Goal: Information Seeking & Learning: Learn about a topic

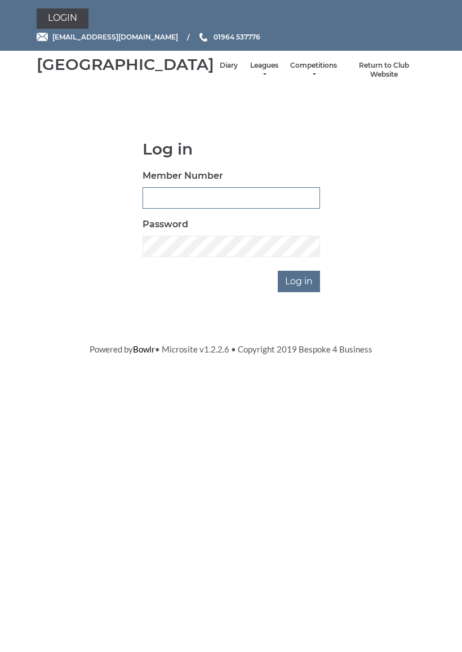
type input "0927"
click at [300, 292] on input "Log in" at bounding box center [299, 281] width 42 height 21
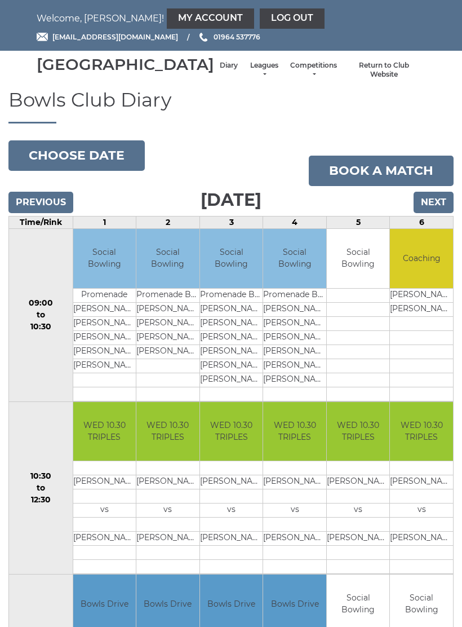
click at [167, 15] on link "My Account" at bounding box center [210, 18] width 87 height 20
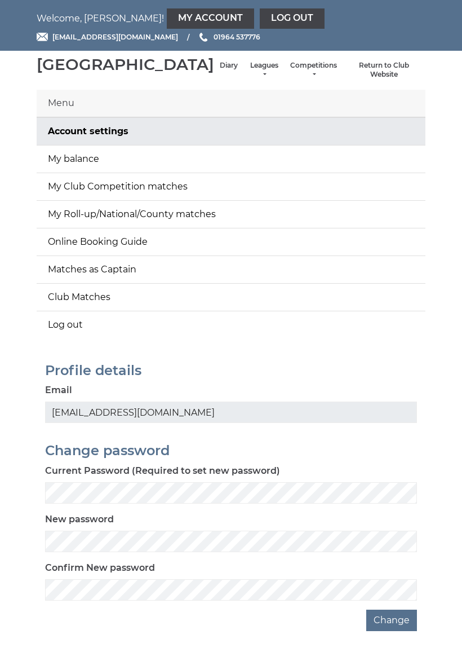
click at [91, 170] on link "My balance" at bounding box center [231, 158] width 389 height 27
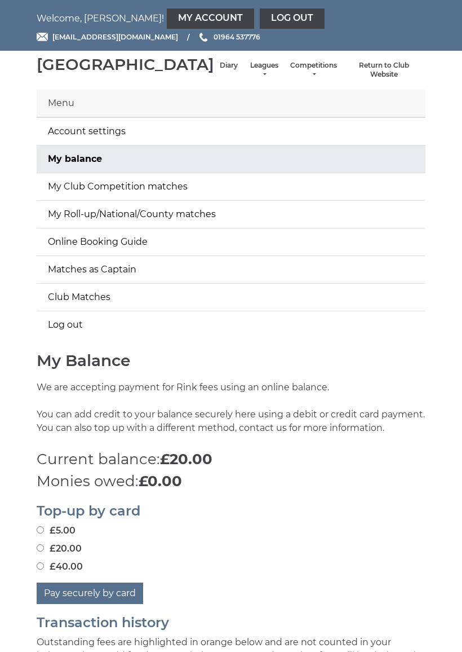
click at [244, 69] on li "Leagues Club leagues - Winter 2025-6 Club leagues - Summer 2025 Club leagues - …" at bounding box center [264, 70] width 41 height 30
click at [249, 78] on link "Leagues" at bounding box center [264, 70] width 30 height 19
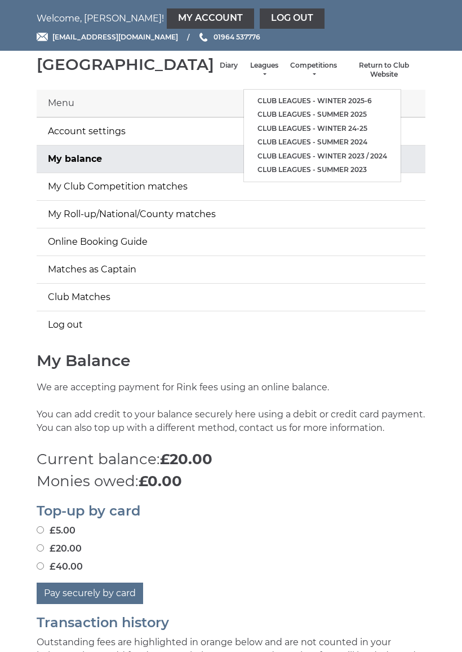
click at [286, 98] on li "Club leagues - Winter 2025-6" at bounding box center [322, 101] width 157 height 14
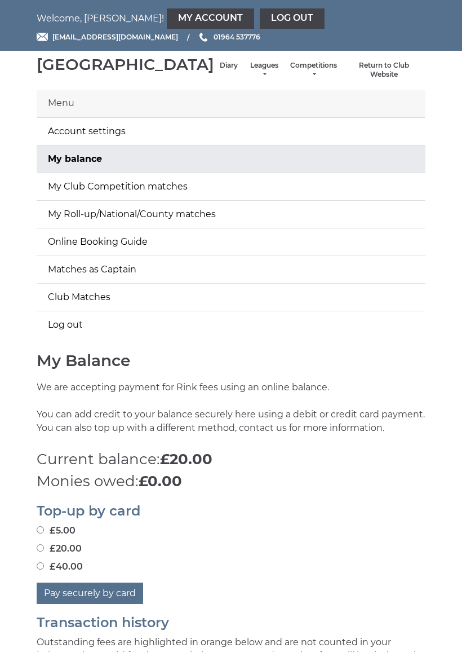
click at [249, 77] on link "Leagues" at bounding box center [264, 70] width 30 height 19
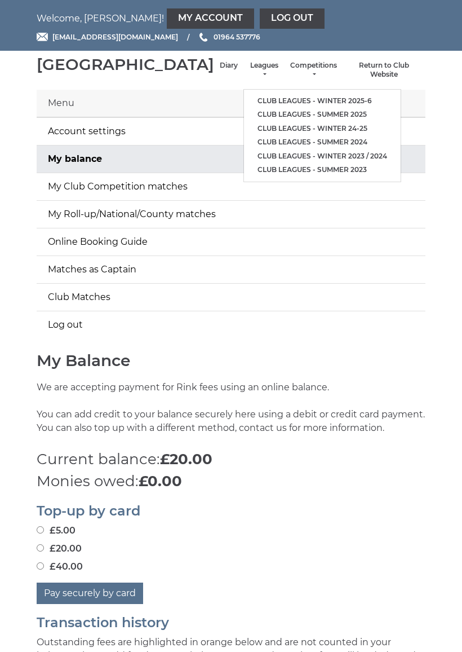
click at [244, 103] on link "Club leagues - Winter 2025-6" at bounding box center [322, 101] width 157 height 14
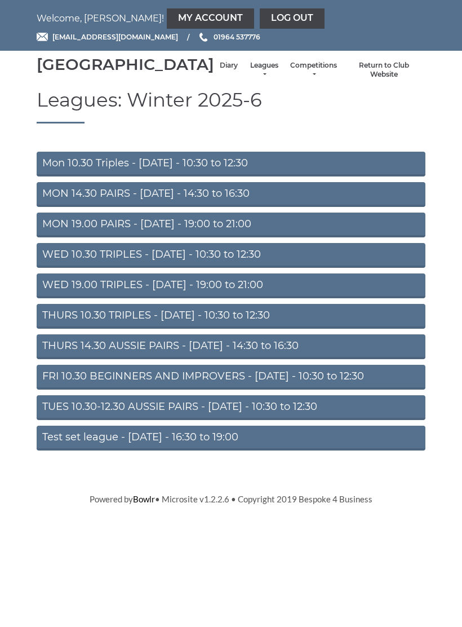
click at [170, 175] on link "Mon 10.30 Triples - Monday - 10:30 to 12:30" at bounding box center [231, 164] width 389 height 25
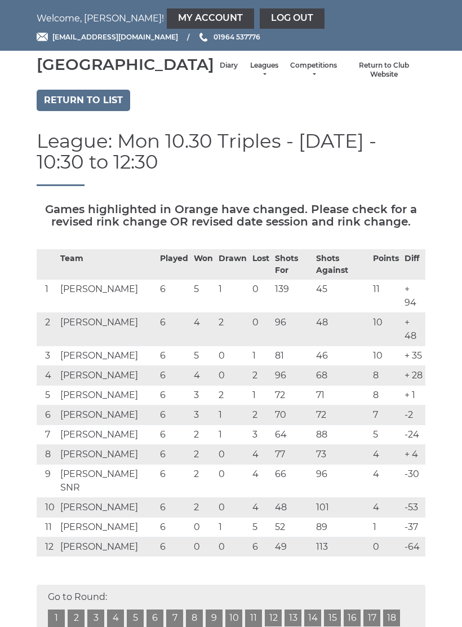
click at [249, 78] on link "Leagues" at bounding box center [264, 70] width 30 height 19
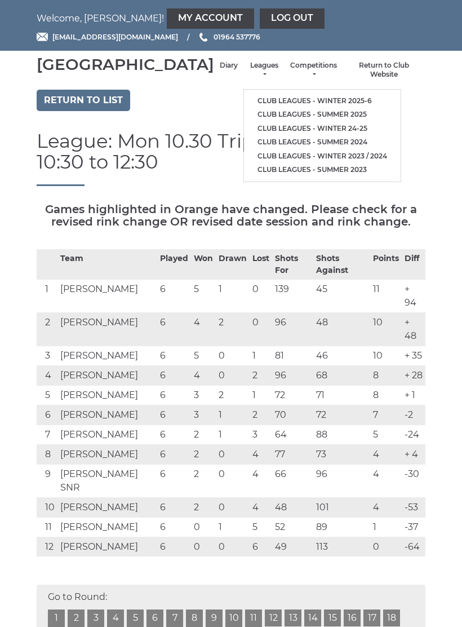
click at [103, 111] on link "Return to list" at bounding box center [84, 100] width 94 height 21
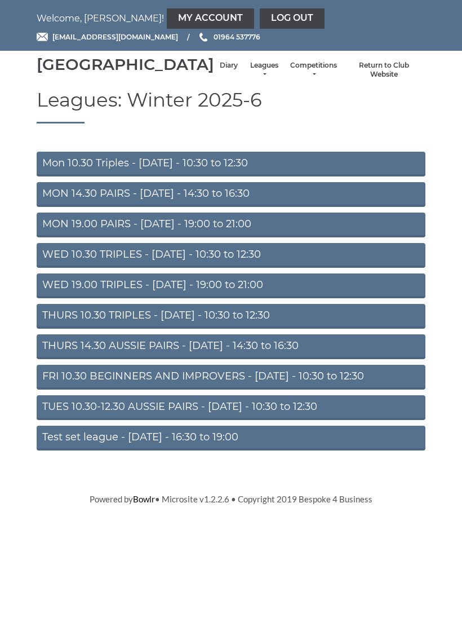
click at [193, 329] on link "THURS 10.30 TRIPLES - Thursday - 10:30 to 12:30" at bounding box center [231, 316] width 389 height 25
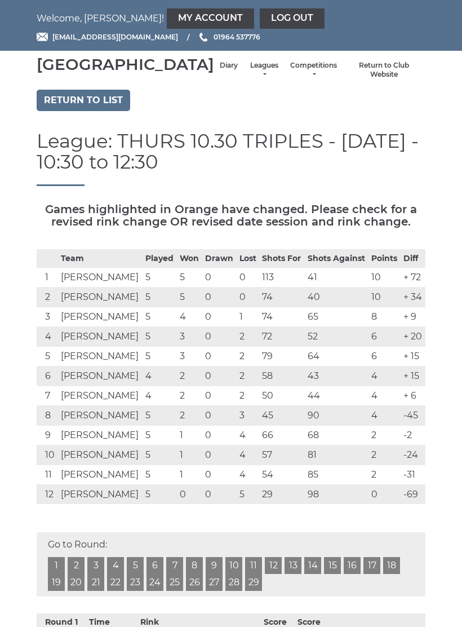
click at [260, 14] on link "Log out" at bounding box center [292, 18] width 65 height 20
